Goal: Task Accomplishment & Management: Manage account settings

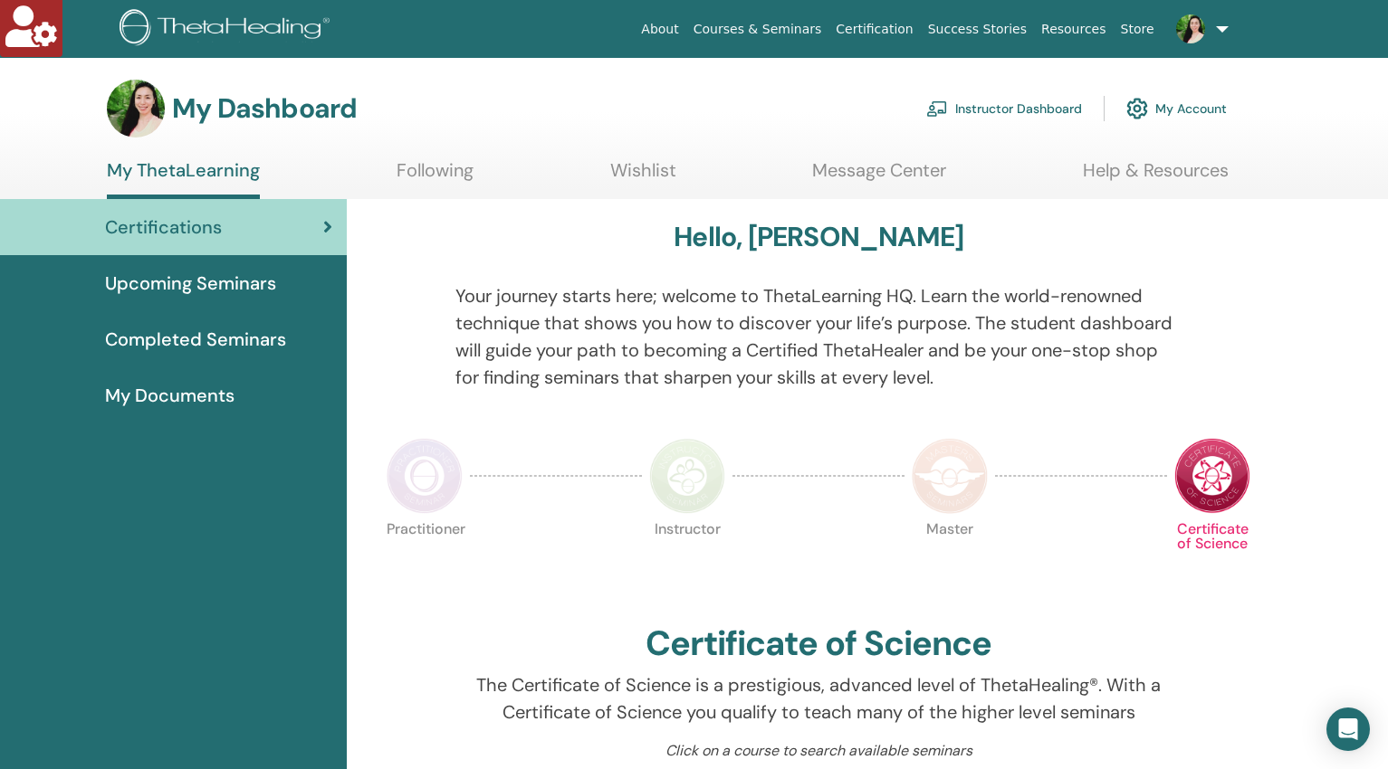
click at [1023, 114] on link "Instructor Dashboard" at bounding box center [1004, 109] width 156 height 40
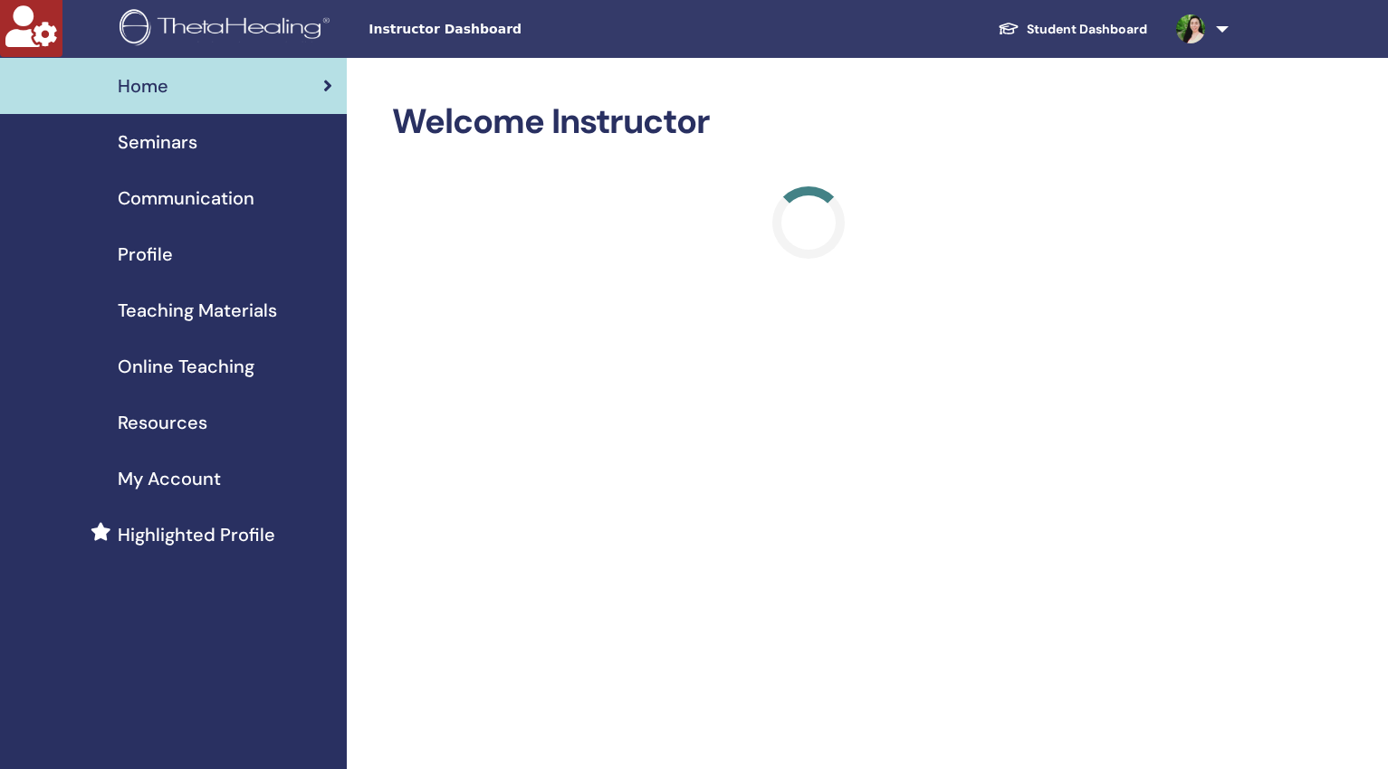
drag, startPoint x: 161, startPoint y: 135, endPoint x: 122, endPoint y: 157, distance: 44.6
click at [160, 136] on span "Seminars" at bounding box center [158, 142] width 80 height 27
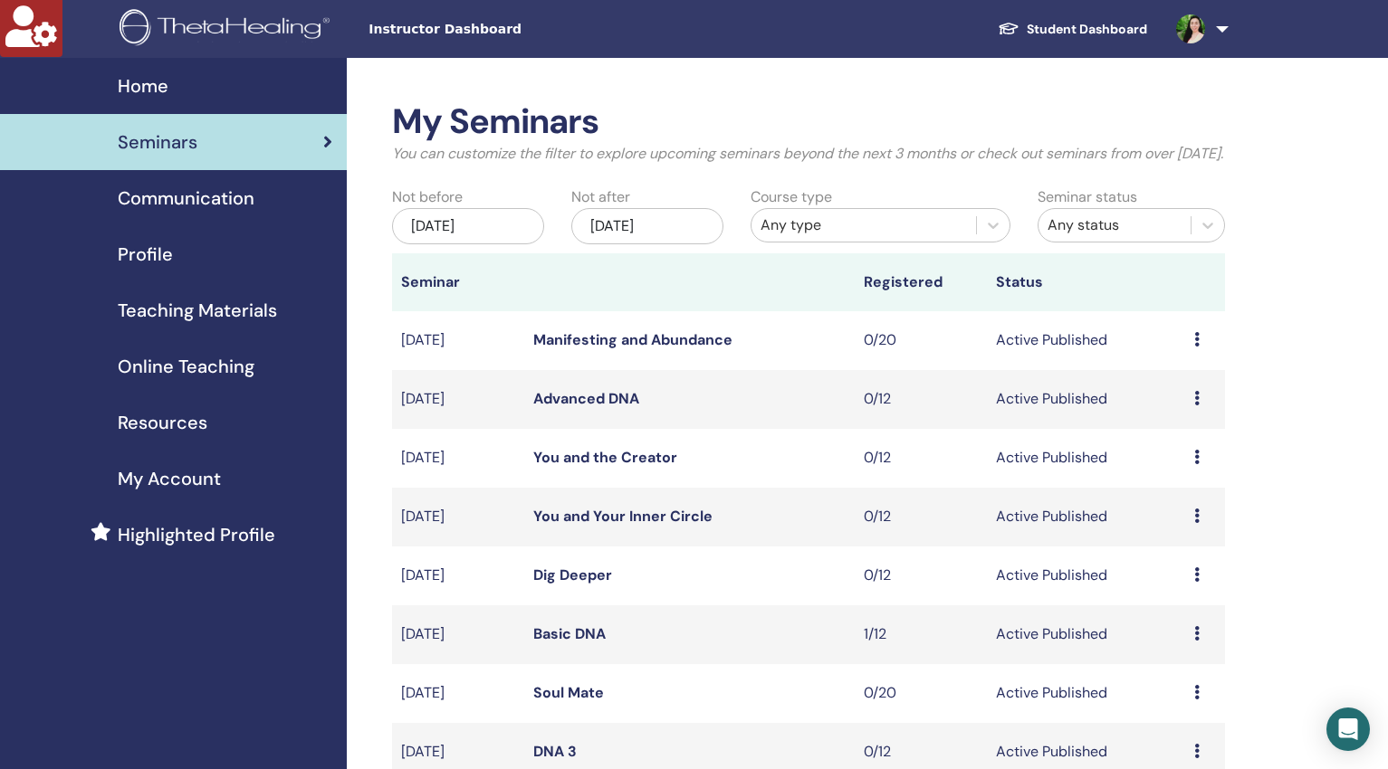
click at [879, 236] on div "Any type" at bounding box center [863, 226] width 206 height 22
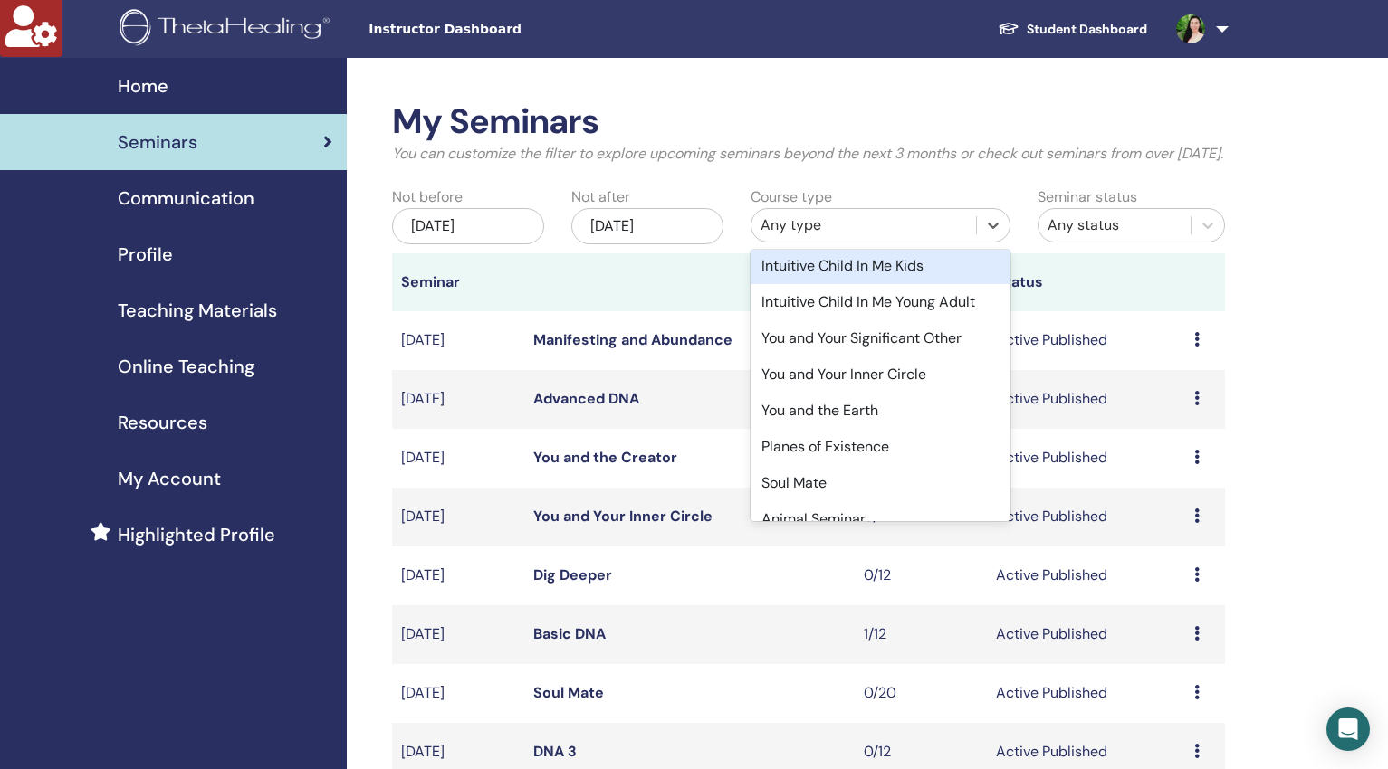
scroll to position [435, 0]
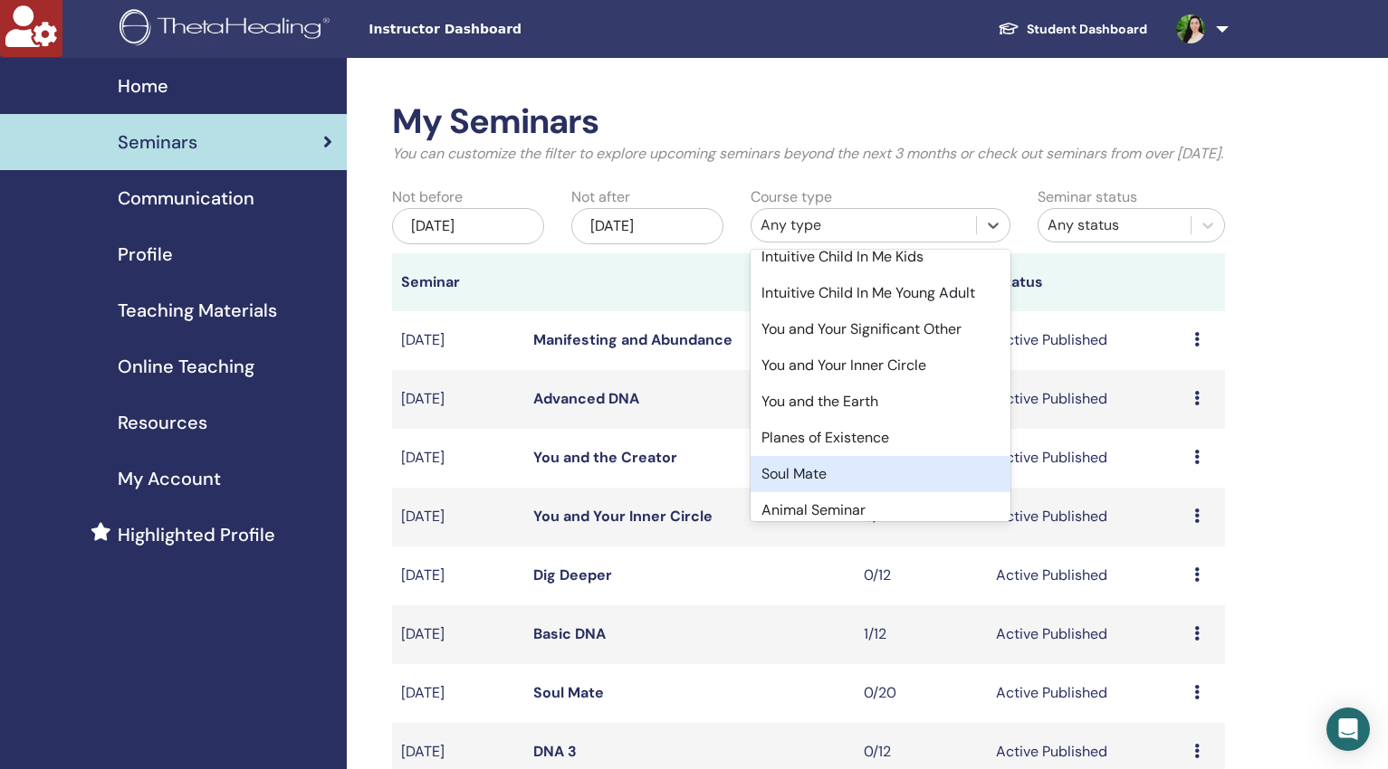
click at [812, 492] on div "Soul Mate" at bounding box center [880, 474] width 260 height 36
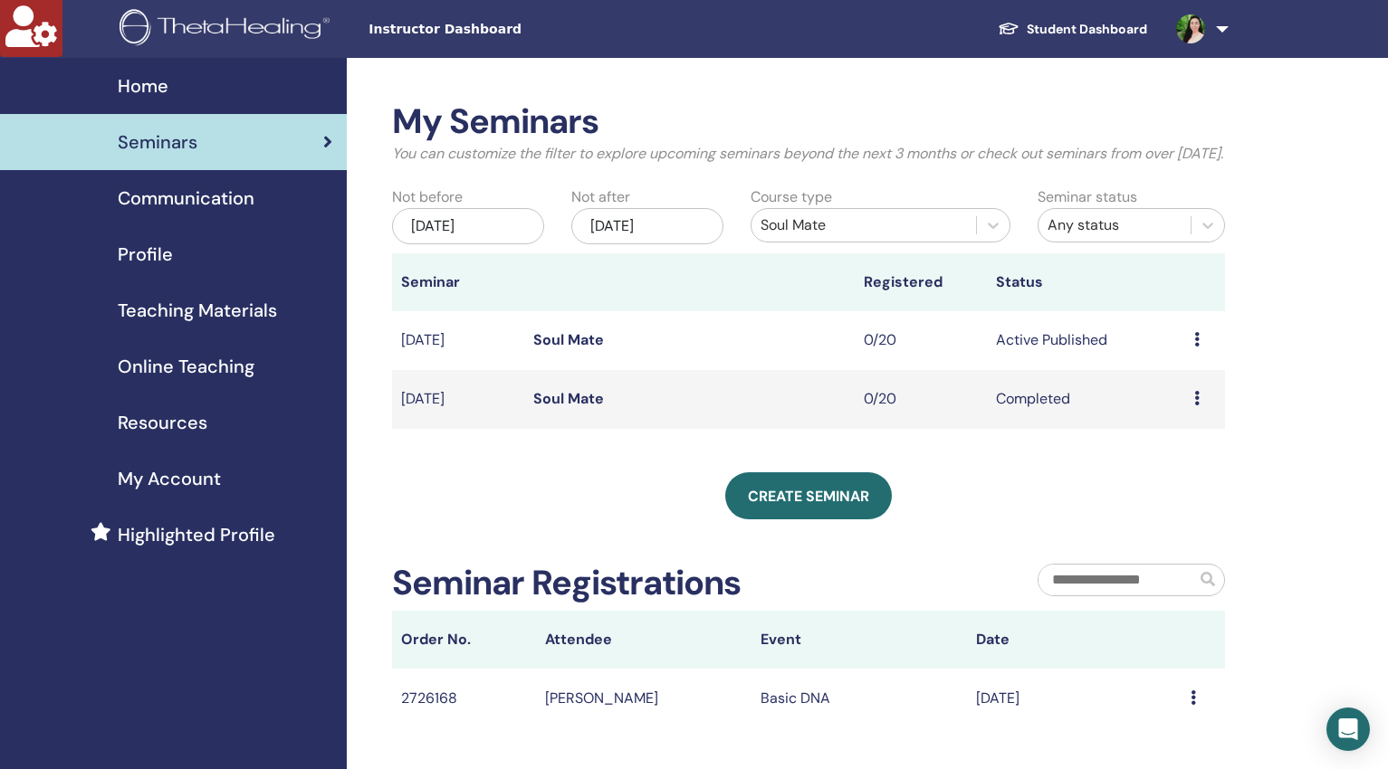
click at [506, 244] on div "Jun/12, 2025" at bounding box center [468, 226] width 152 height 36
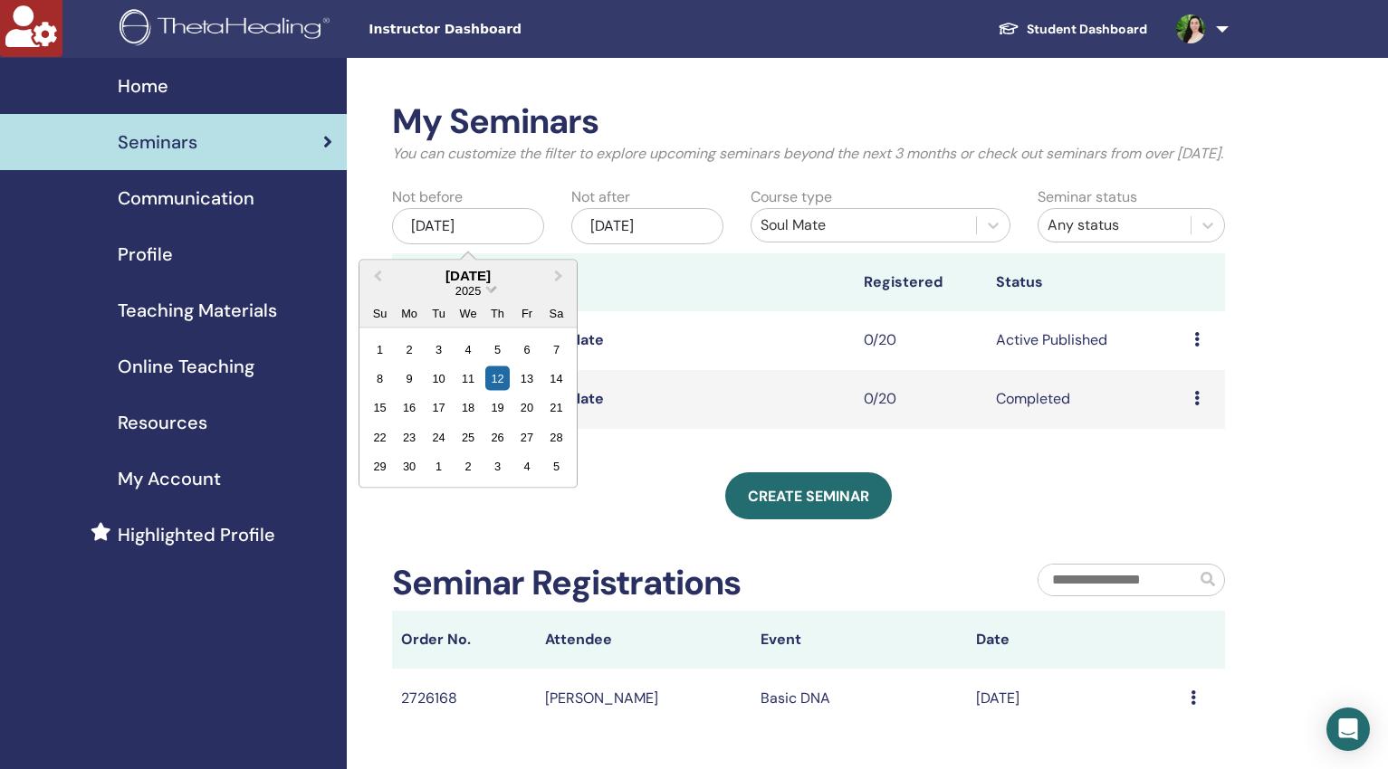
click at [491, 293] on span "Choose Date" at bounding box center [492, 288] width 12 height 12
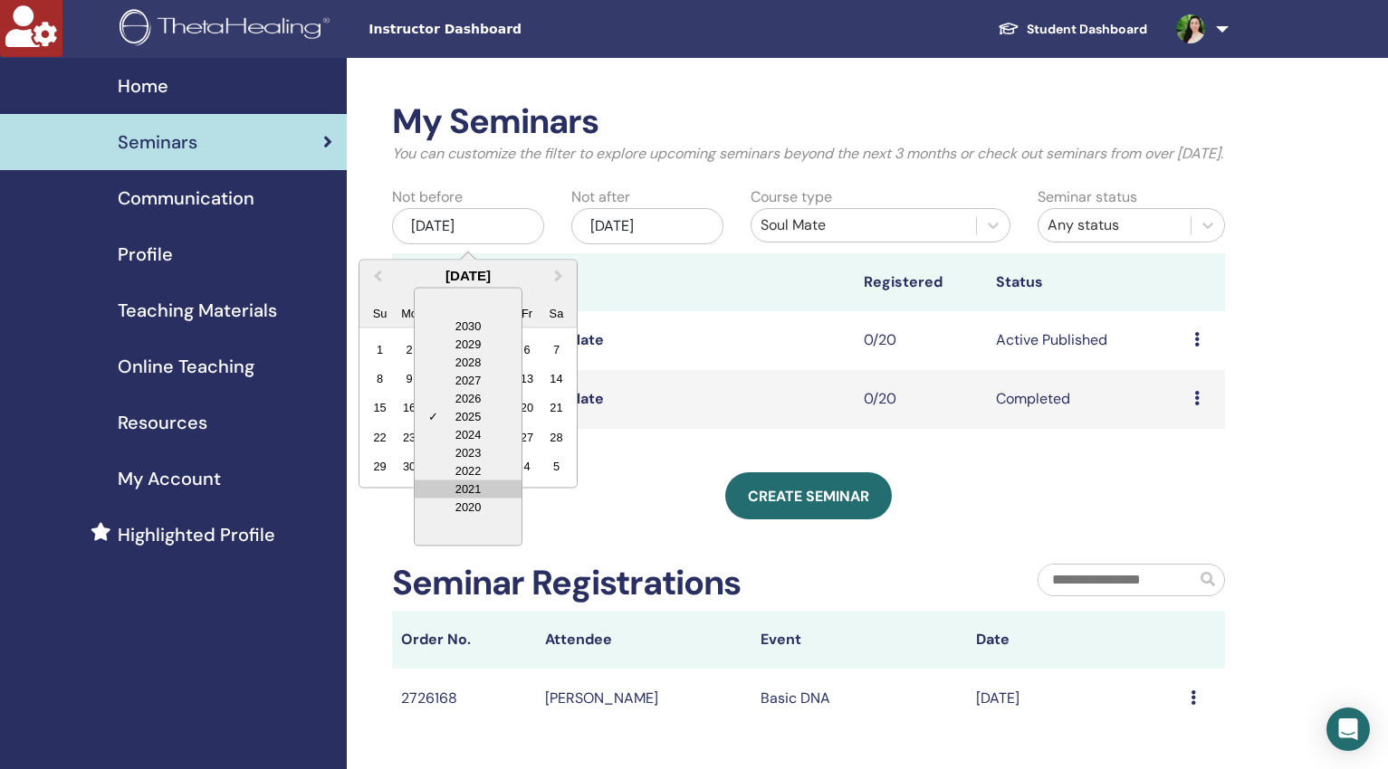
click at [475, 498] on div "2021" at bounding box center [468, 489] width 107 height 18
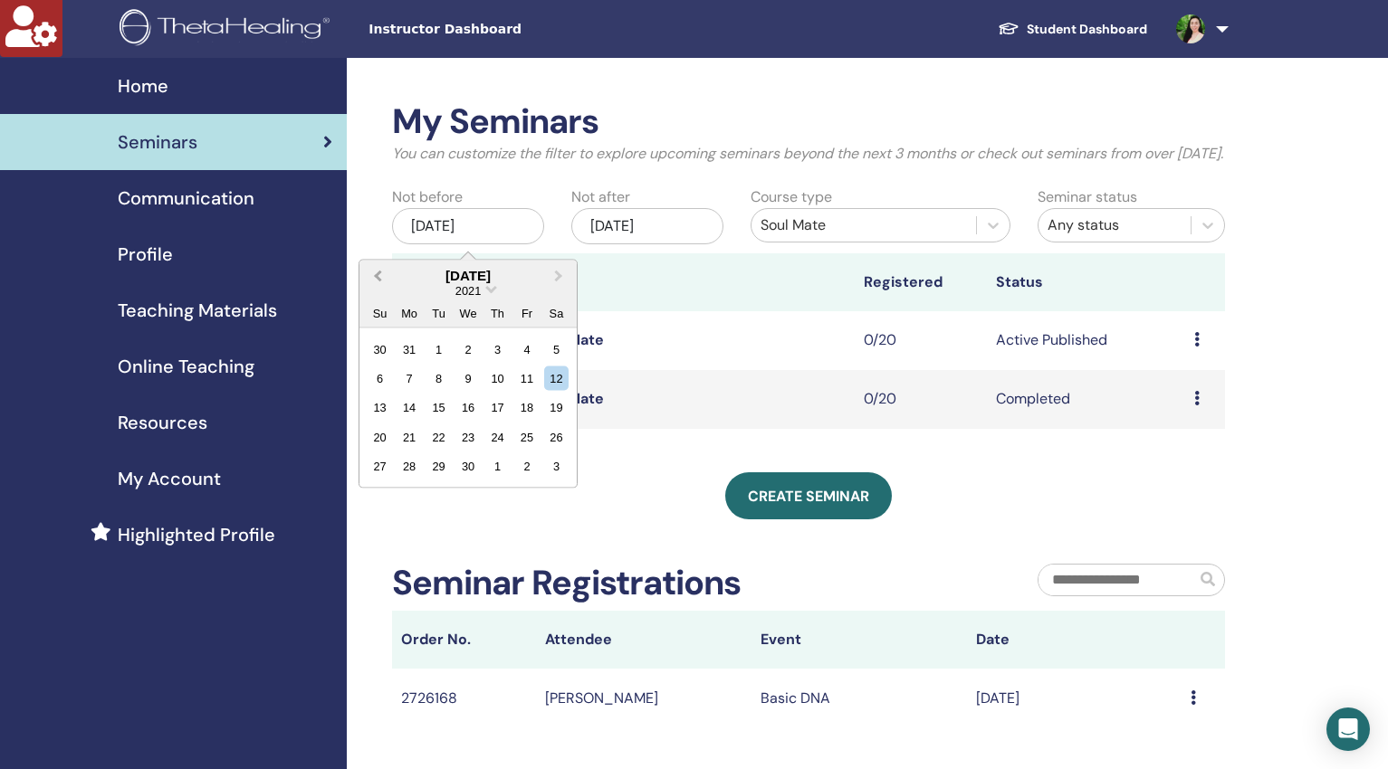
click at [377, 285] on span "Previous Month" at bounding box center [377, 275] width 0 height 19
click at [492, 361] on div "1" at bounding box center [497, 349] width 24 height 24
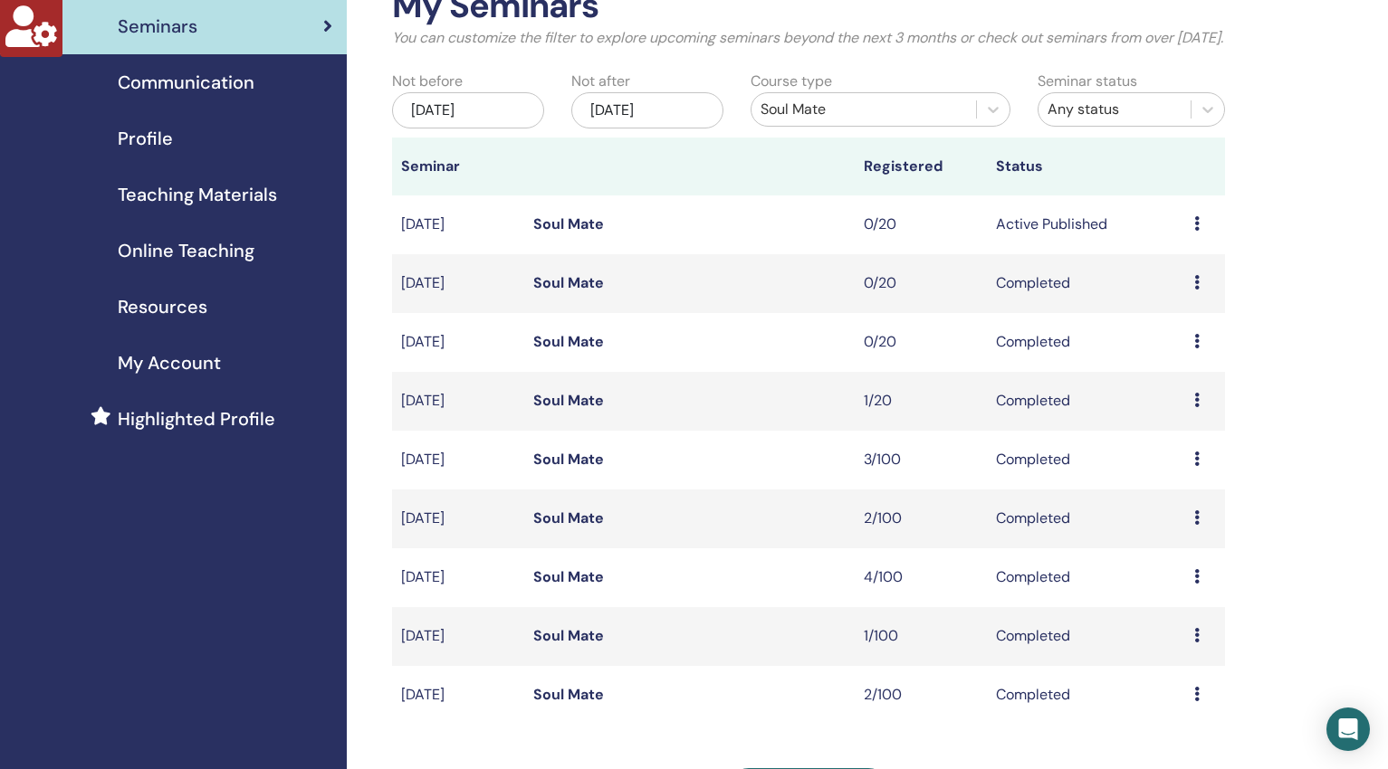
scroll to position [126, 0]
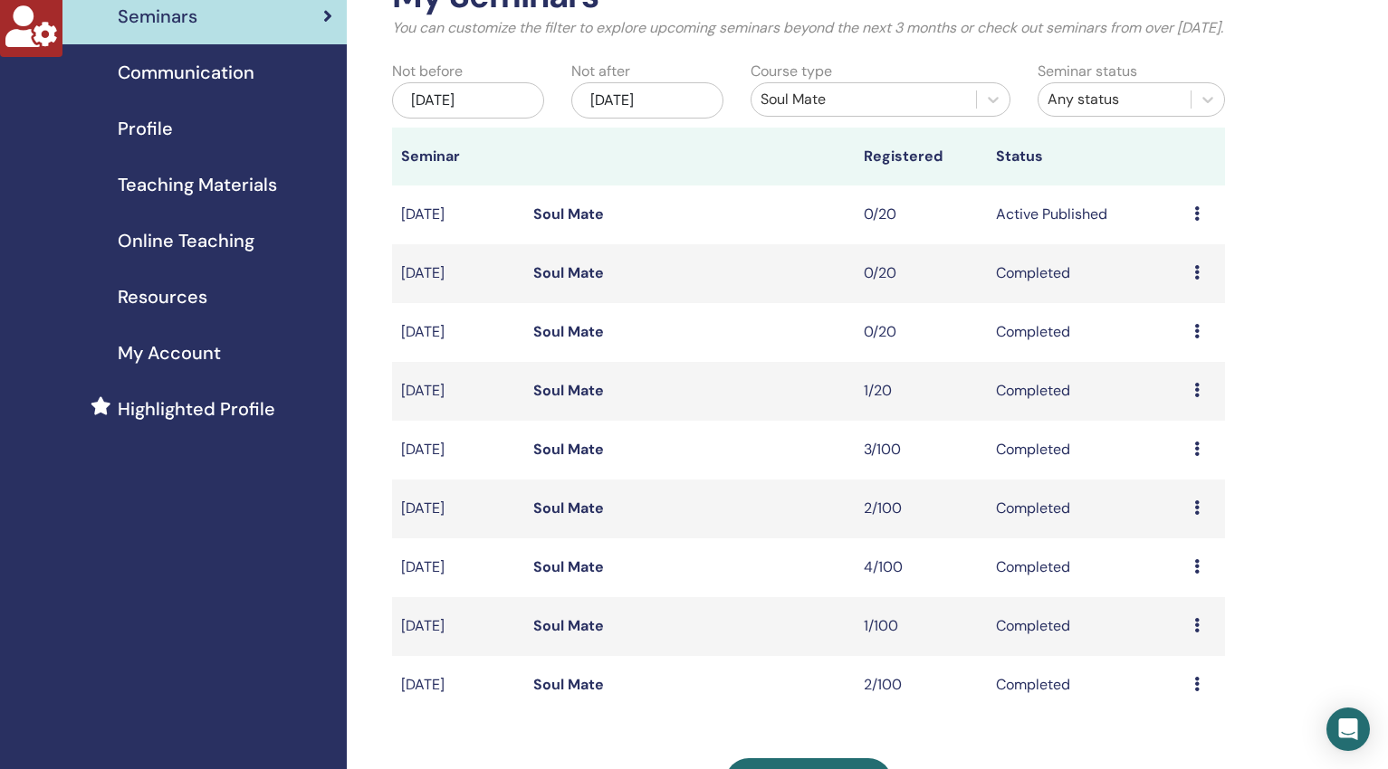
click at [549, 694] on link "Soul Mate" at bounding box center [568, 684] width 71 height 19
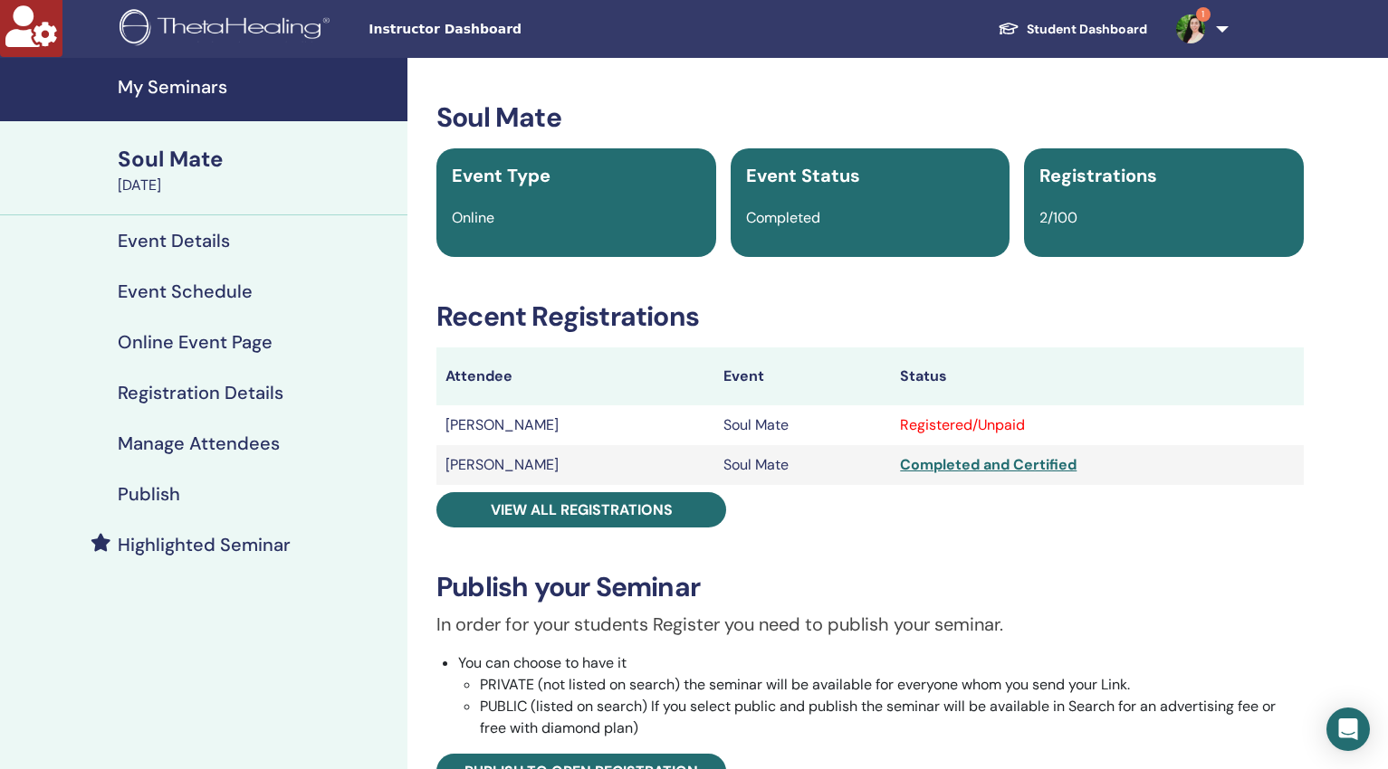
click at [210, 444] on h4 "Manage Attendees" at bounding box center [199, 444] width 162 height 22
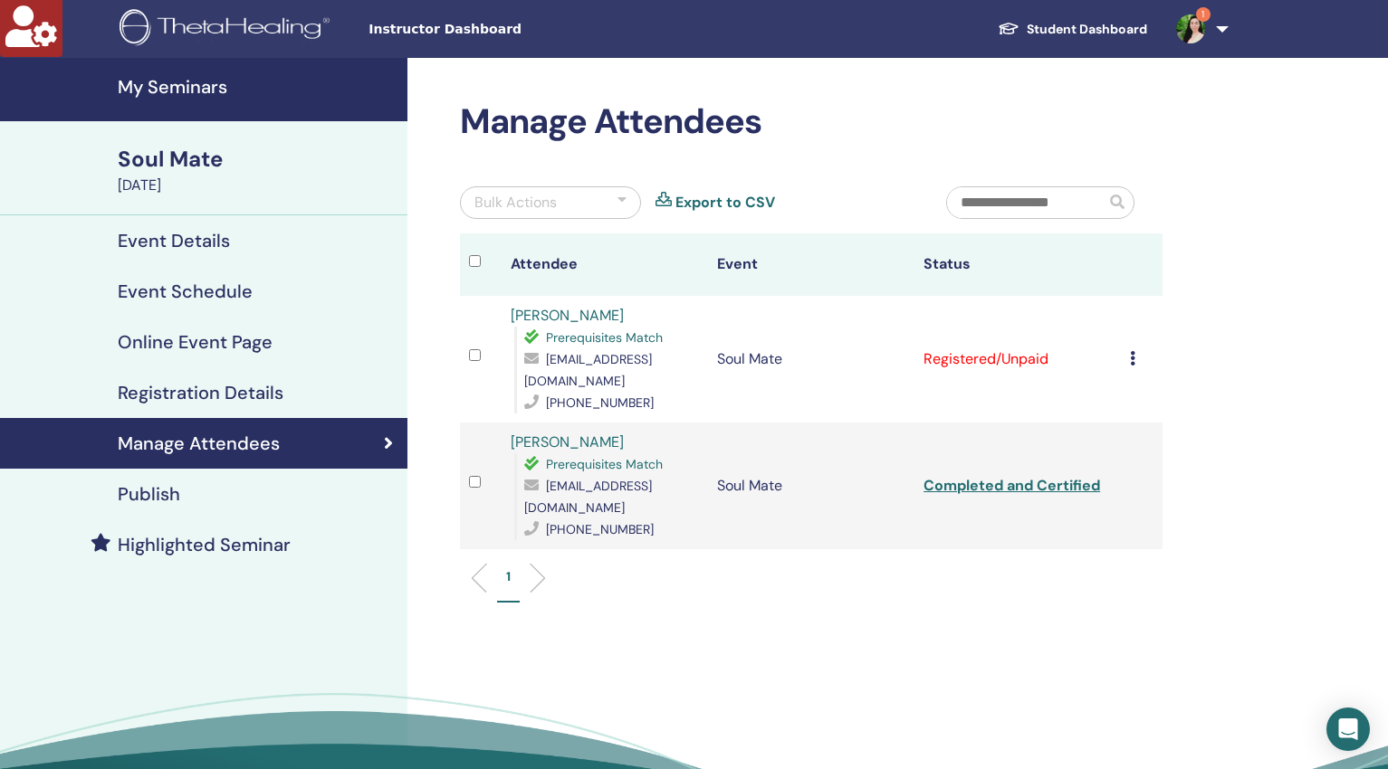
click at [1130, 357] on icon at bounding box center [1132, 358] width 5 height 14
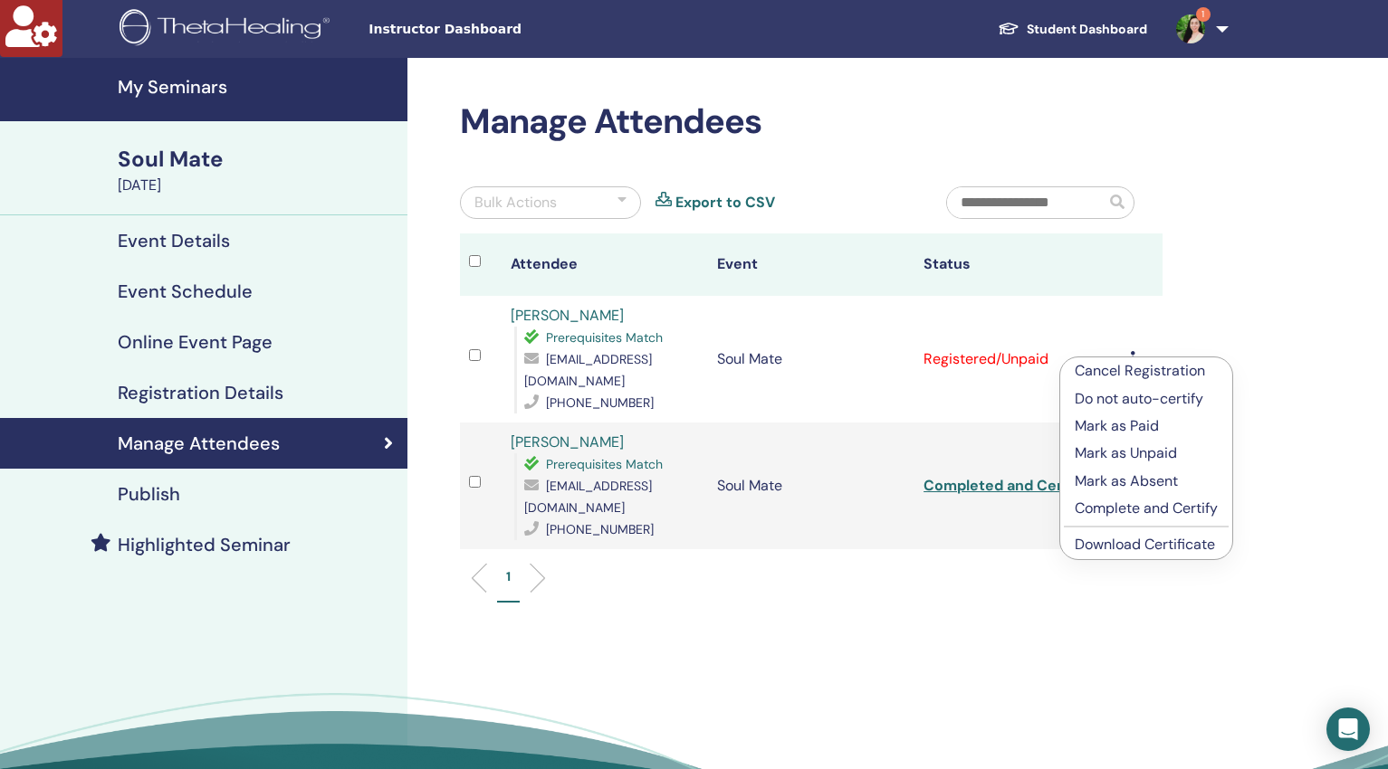
click at [1149, 508] on p "Complete and Certify" at bounding box center [1145, 509] width 143 height 22
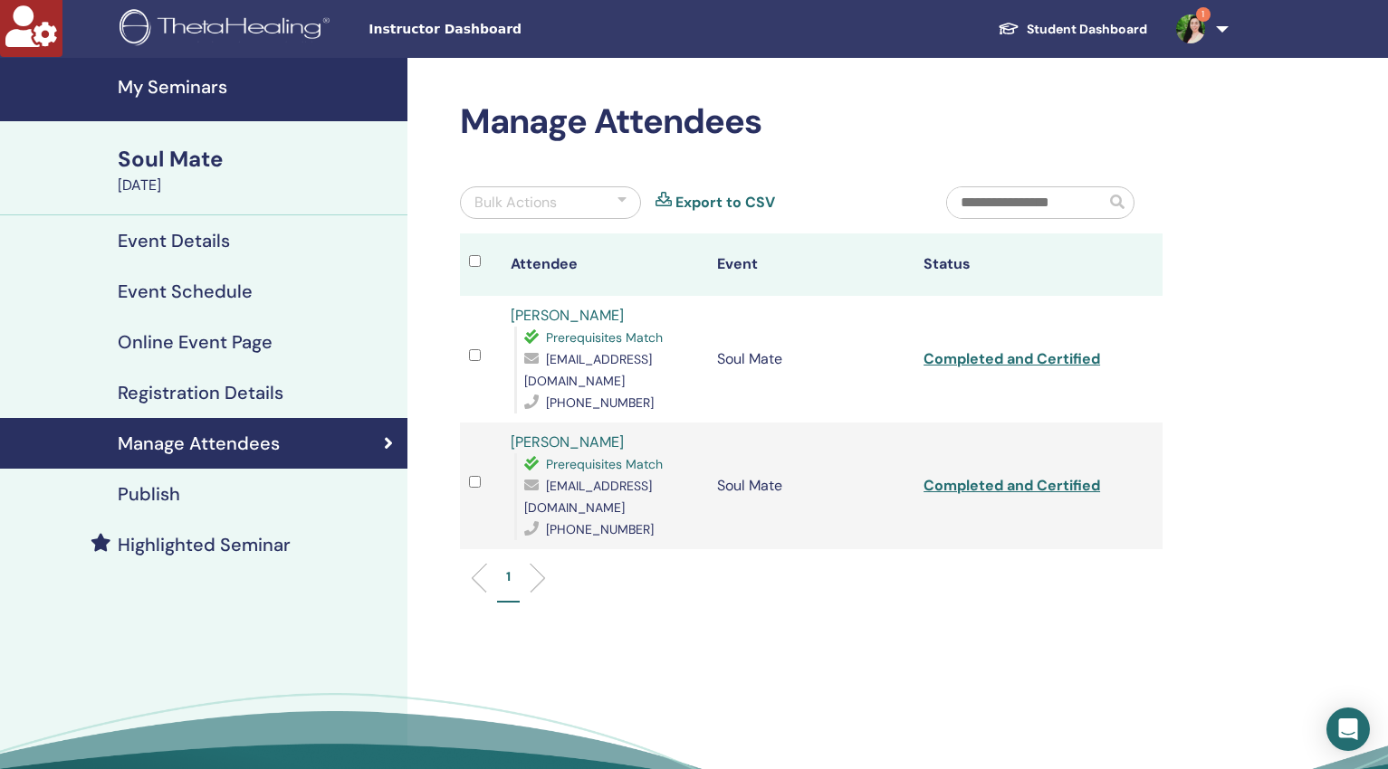
click at [155, 87] on h4 "My Seminars" at bounding box center [257, 87] width 279 height 22
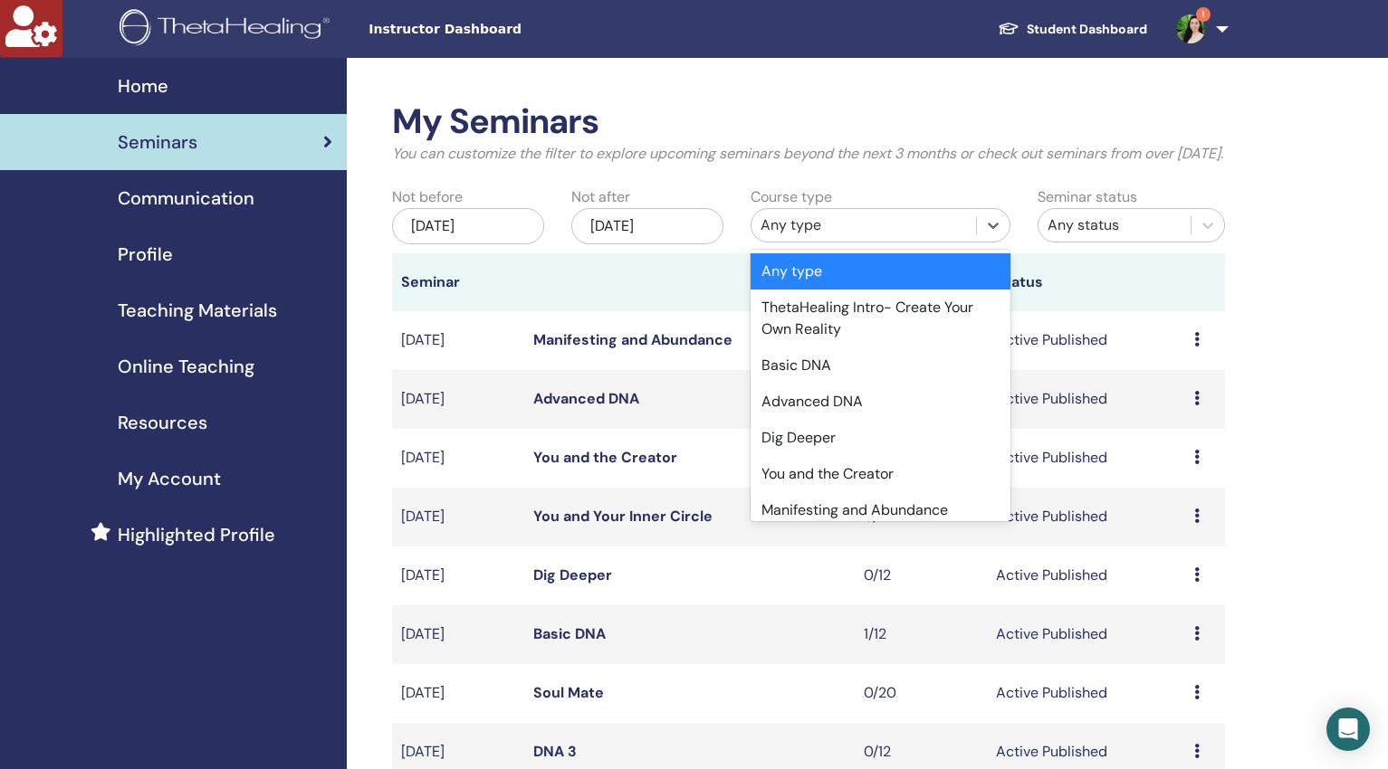
click at [873, 236] on div "Any type" at bounding box center [863, 226] width 206 height 22
click at [823, 492] on div "You and the Creator" at bounding box center [880, 474] width 260 height 36
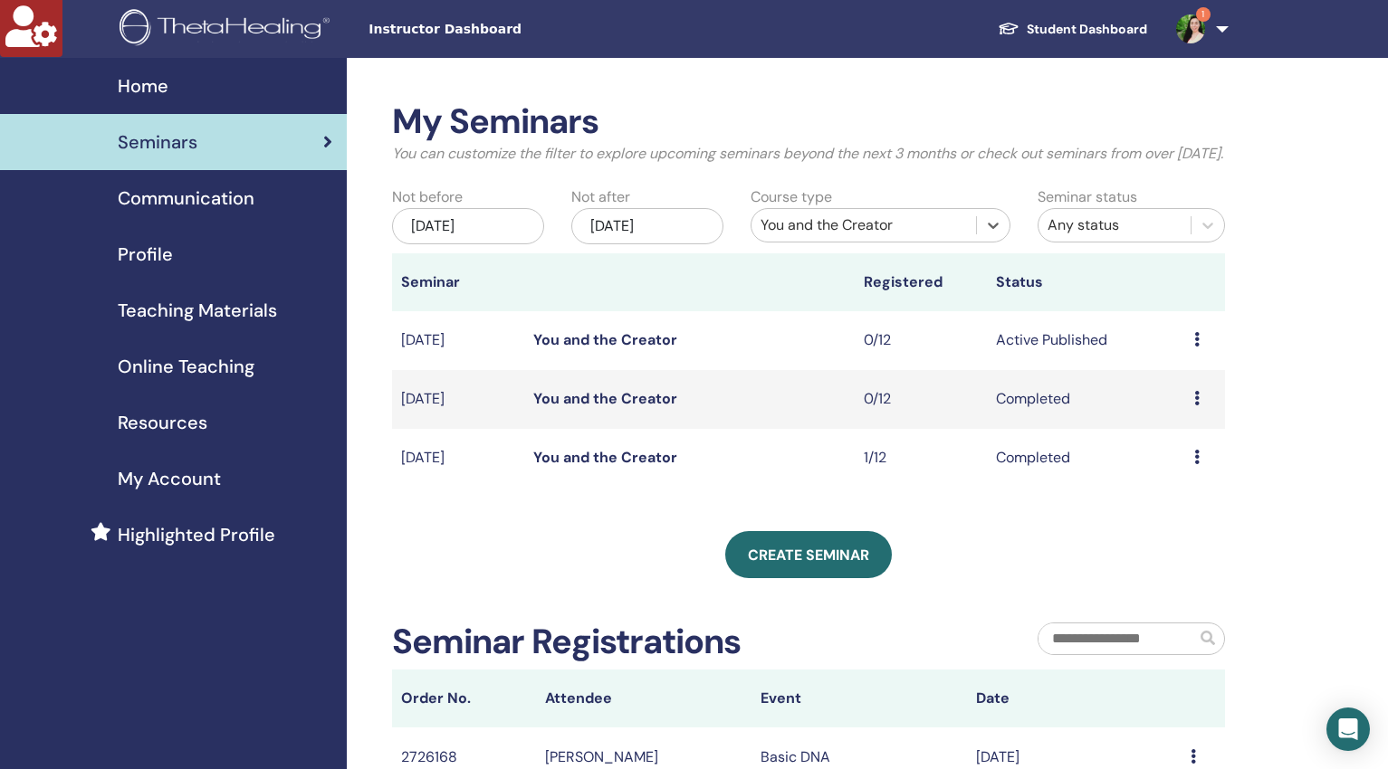
click at [504, 243] on div "Jun/12, 2025" at bounding box center [468, 226] width 152 height 36
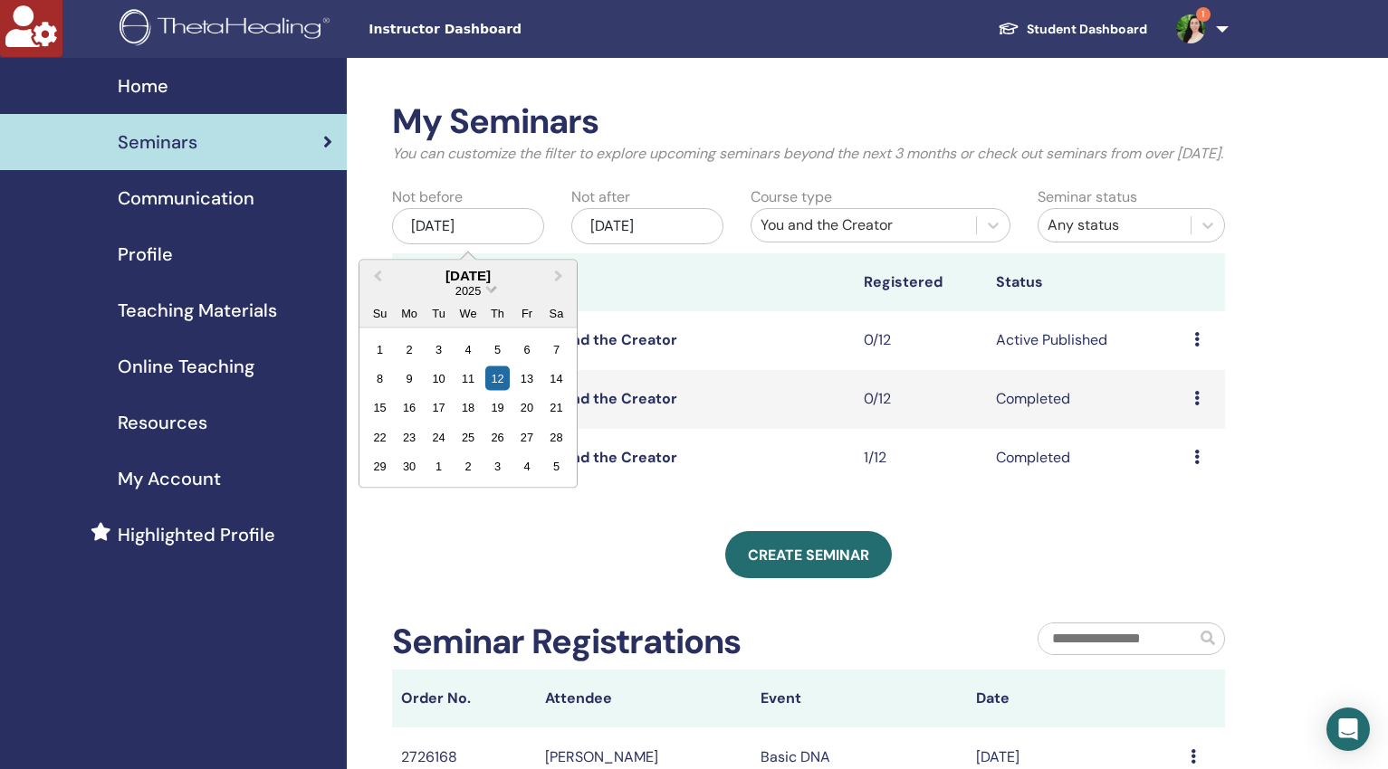
click at [491, 293] on span "Choose Date" at bounding box center [492, 288] width 12 height 12
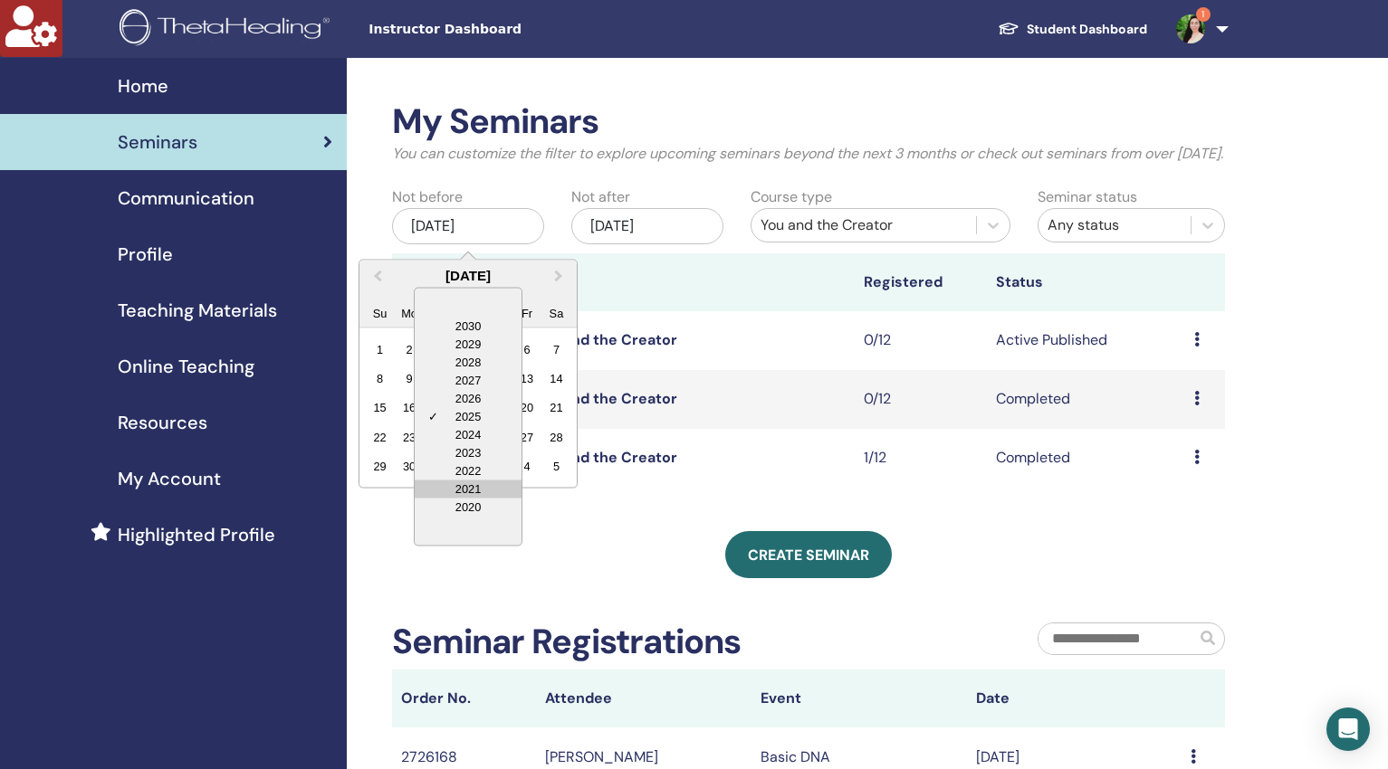
click at [485, 498] on div "2021" at bounding box center [468, 489] width 107 height 18
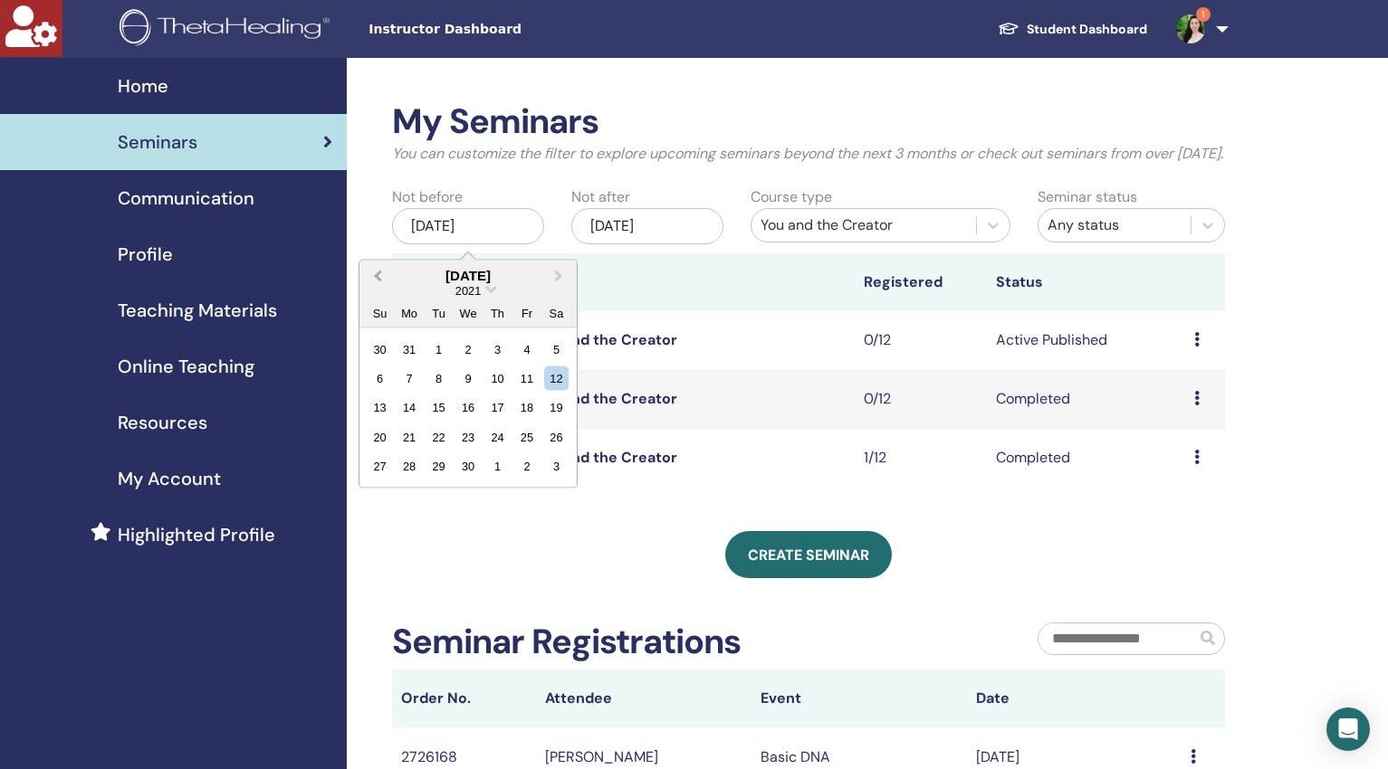
click at [374, 291] on button "Previous Month" at bounding box center [375, 276] width 29 height 29
click at [501, 361] on div "1" at bounding box center [497, 349] width 24 height 24
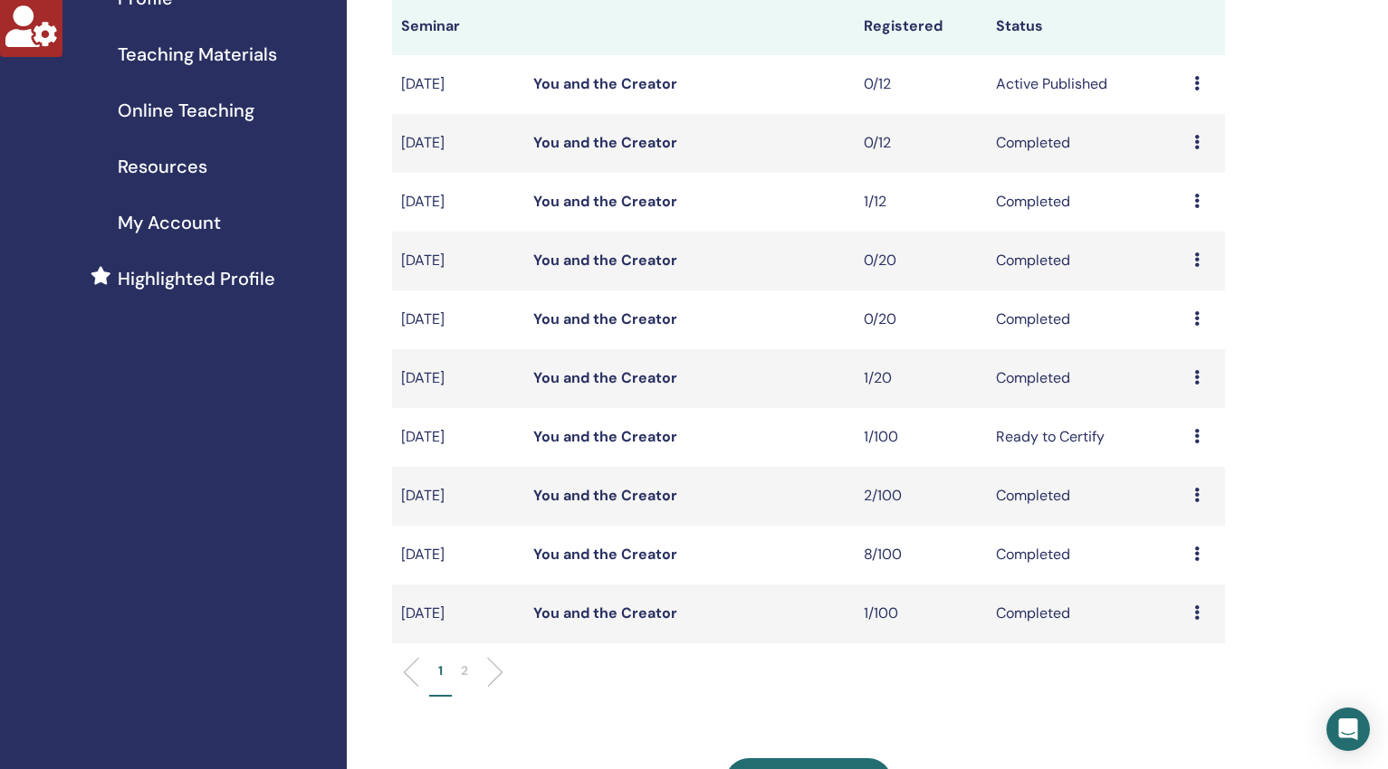
scroll to position [282, 0]
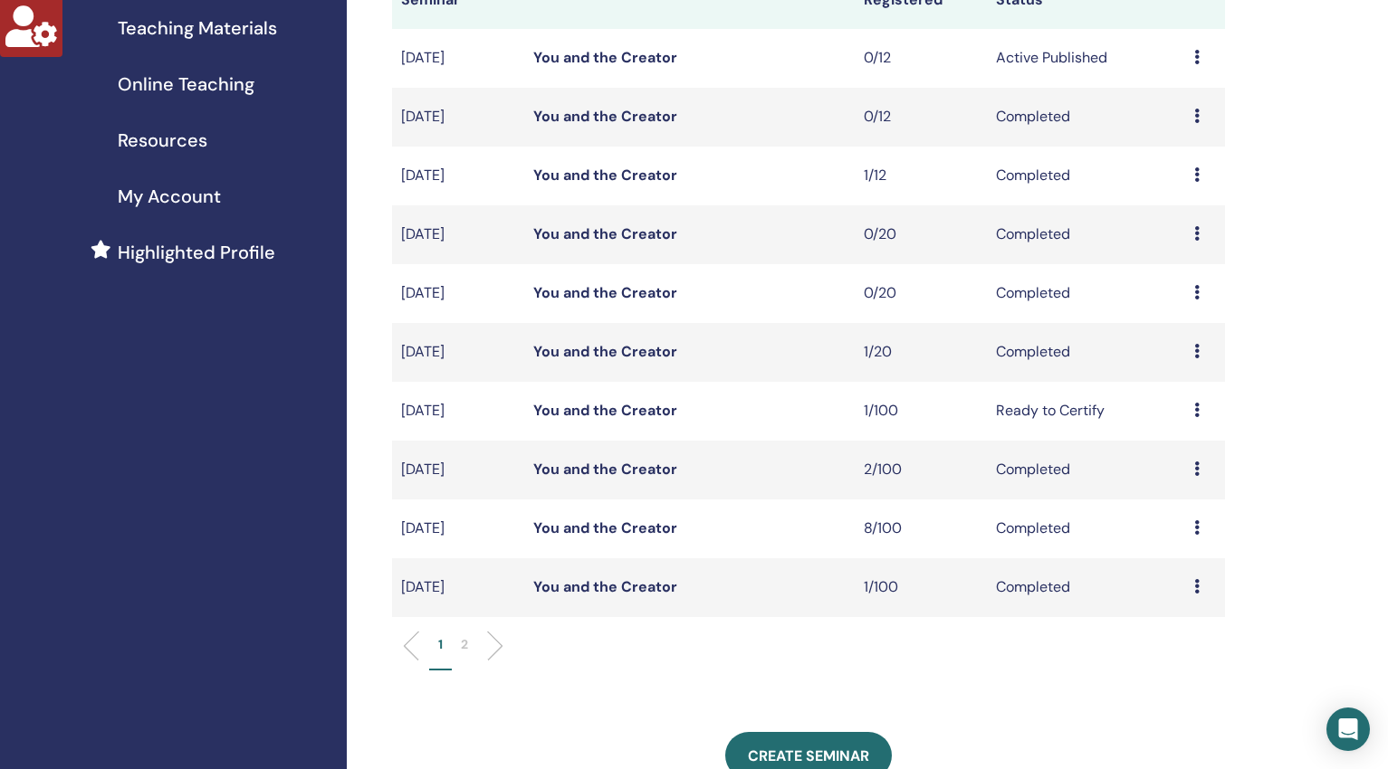
click at [467, 654] on p "2" at bounding box center [464, 644] width 7 height 19
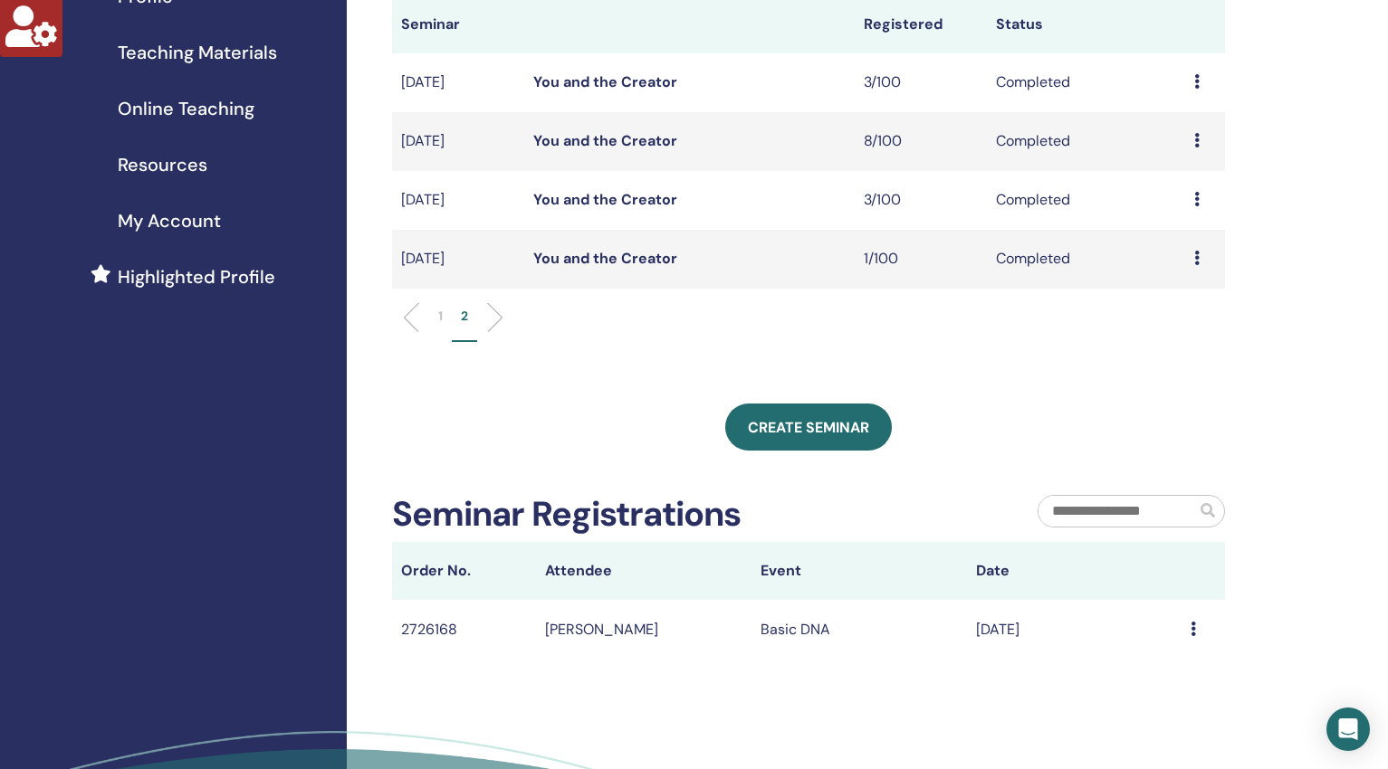
scroll to position [258, 0]
click at [653, 91] on link "You and the Creator" at bounding box center [605, 81] width 144 height 19
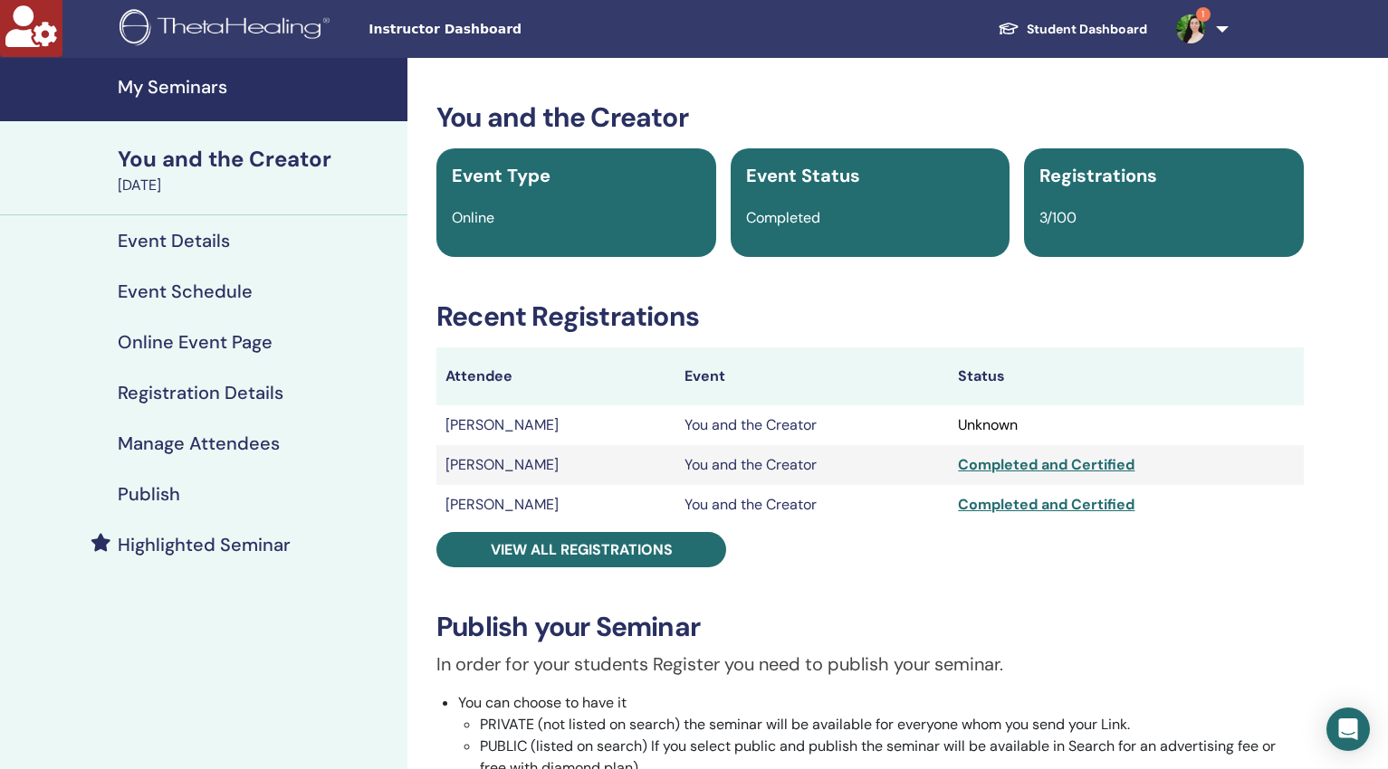
click at [226, 444] on h4 "Manage Attendees" at bounding box center [199, 444] width 162 height 22
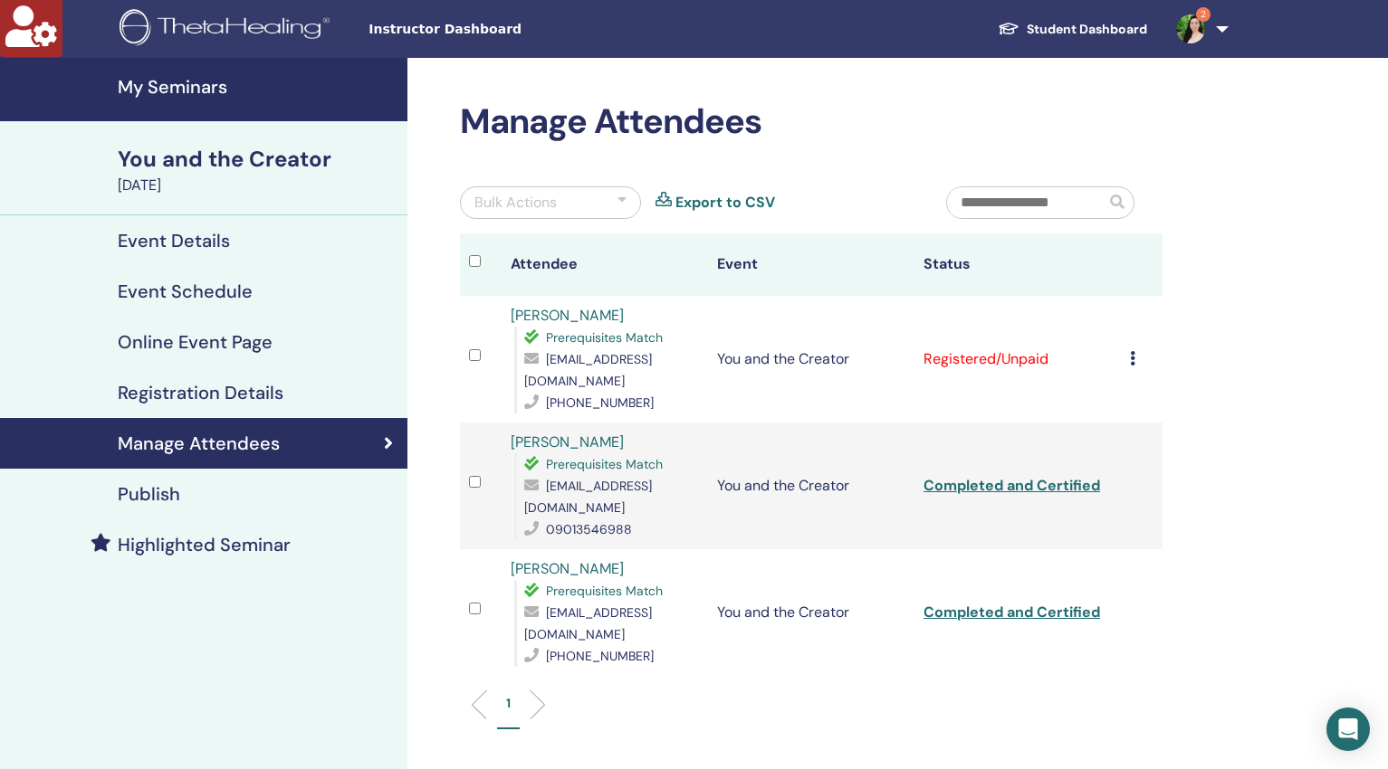
click at [1136, 357] on div "Cancel Registration Do not auto-certify Mark as Paid Mark as Unpaid Mark as Abs…" at bounding box center [1142, 360] width 24 height 22
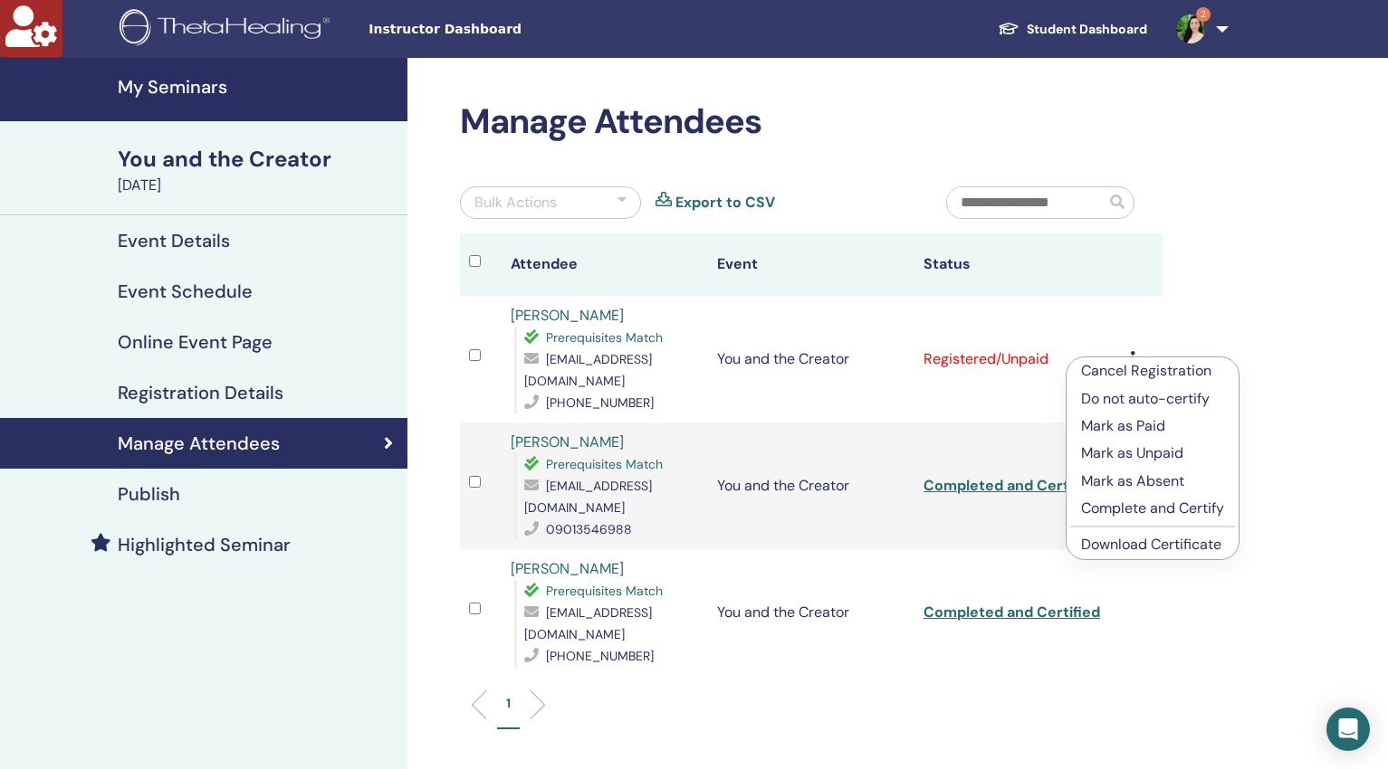
click at [1140, 510] on p "Complete and Certify" at bounding box center [1152, 509] width 143 height 22
